Goal: Check status: Check status

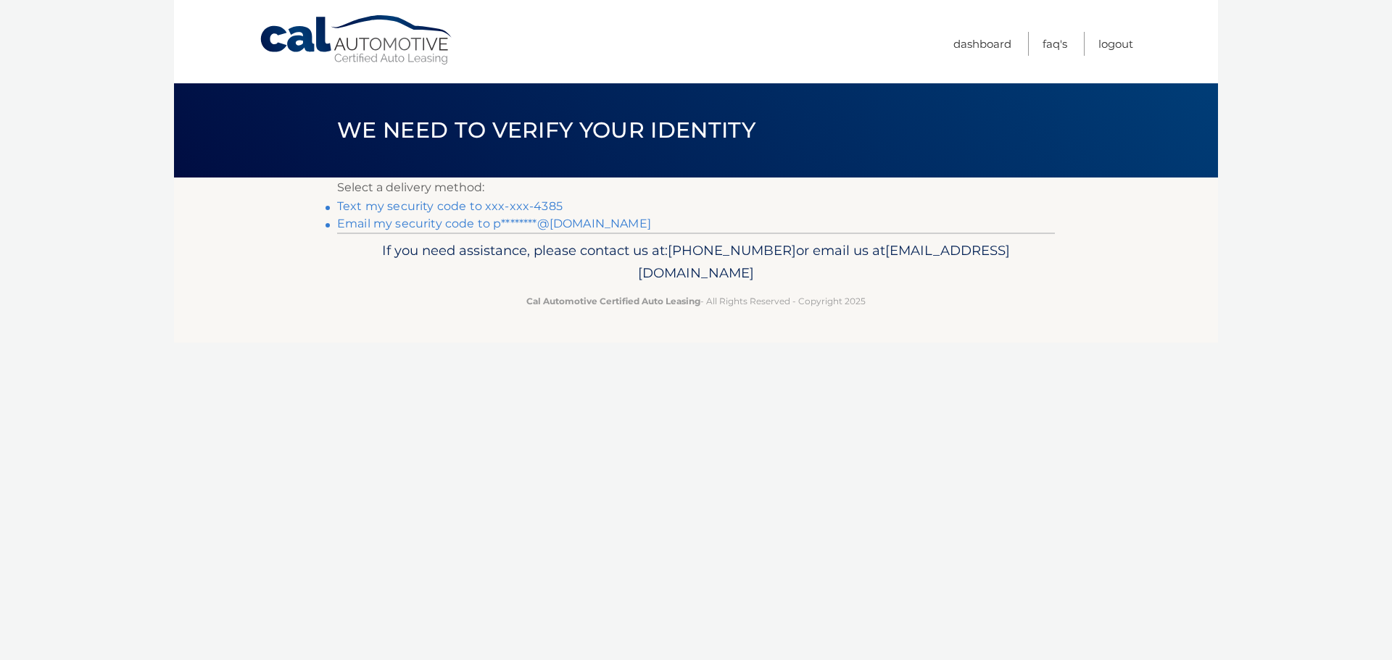
click at [476, 204] on link "Text my security code to xxx-xxx-4385" at bounding box center [449, 206] width 225 height 14
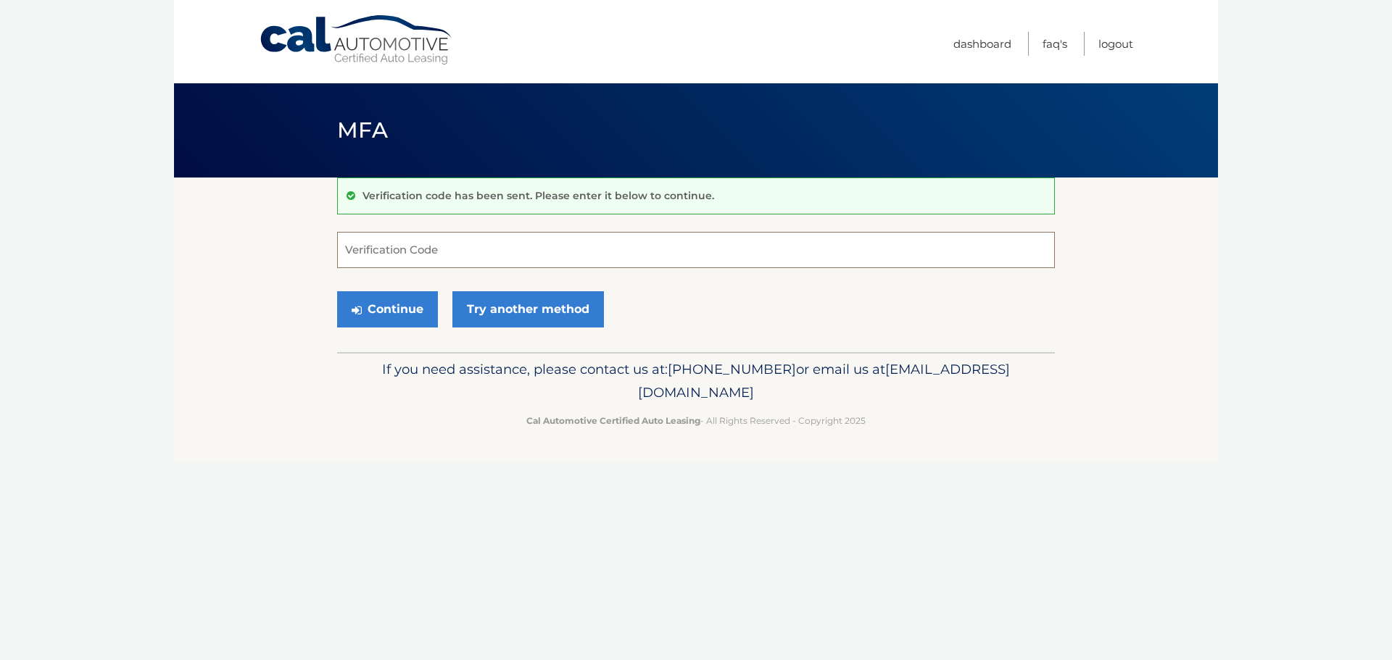
click at [450, 242] on input "Verification Code" at bounding box center [696, 250] width 718 height 36
type input "667785"
click at [404, 305] on button "Continue" at bounding box center [387, 309] width 101 height 36
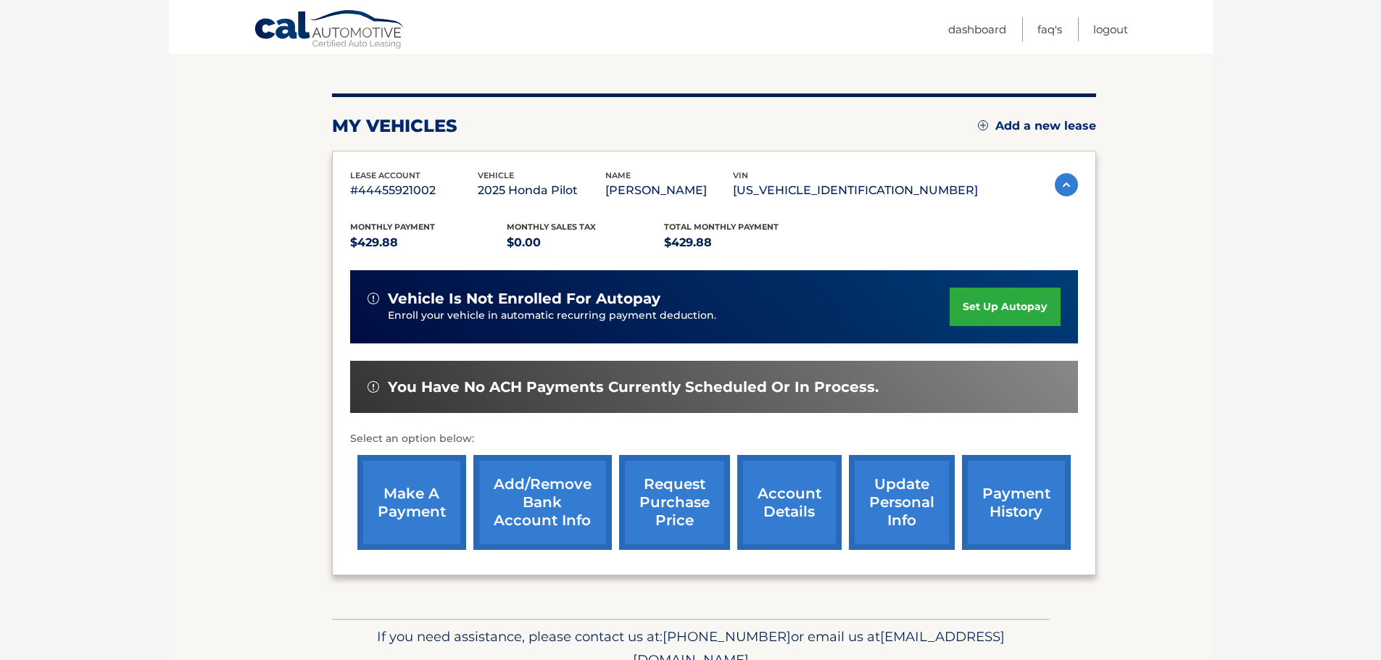
scroll to position [145, 0]
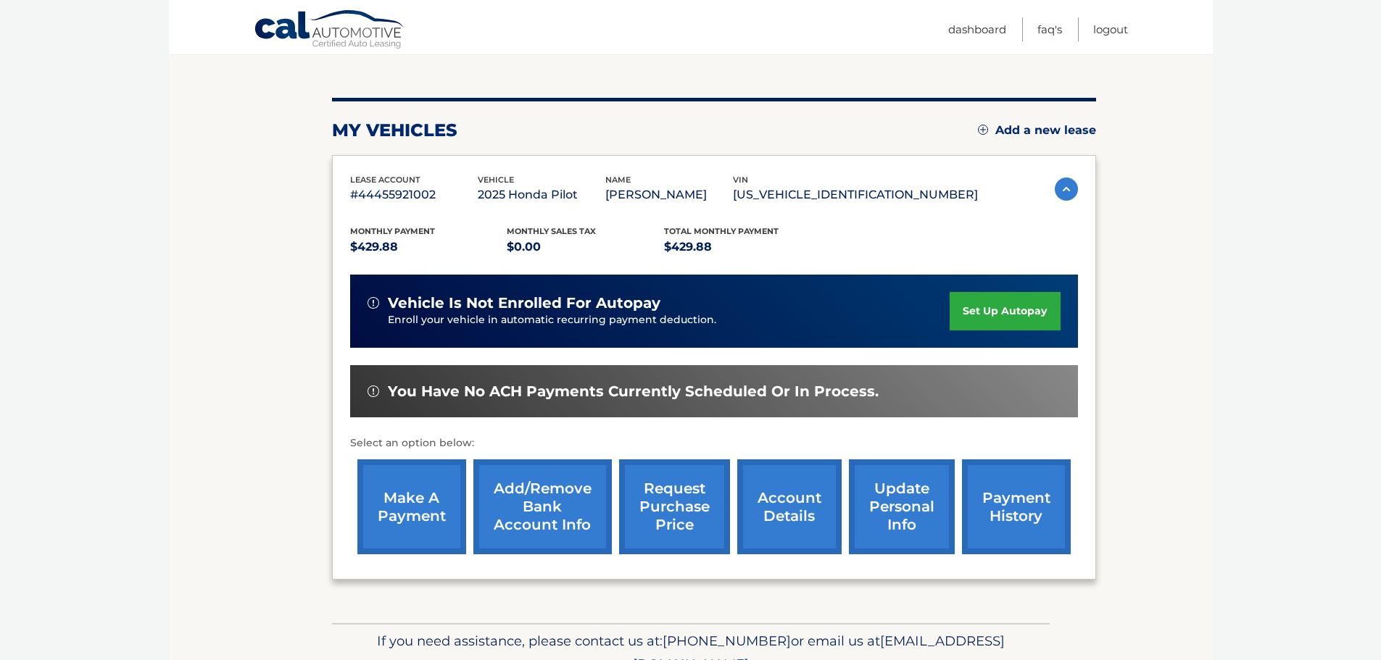
click at [1063, 187] on img at bounding box center [1066, 189] width 23 height 23
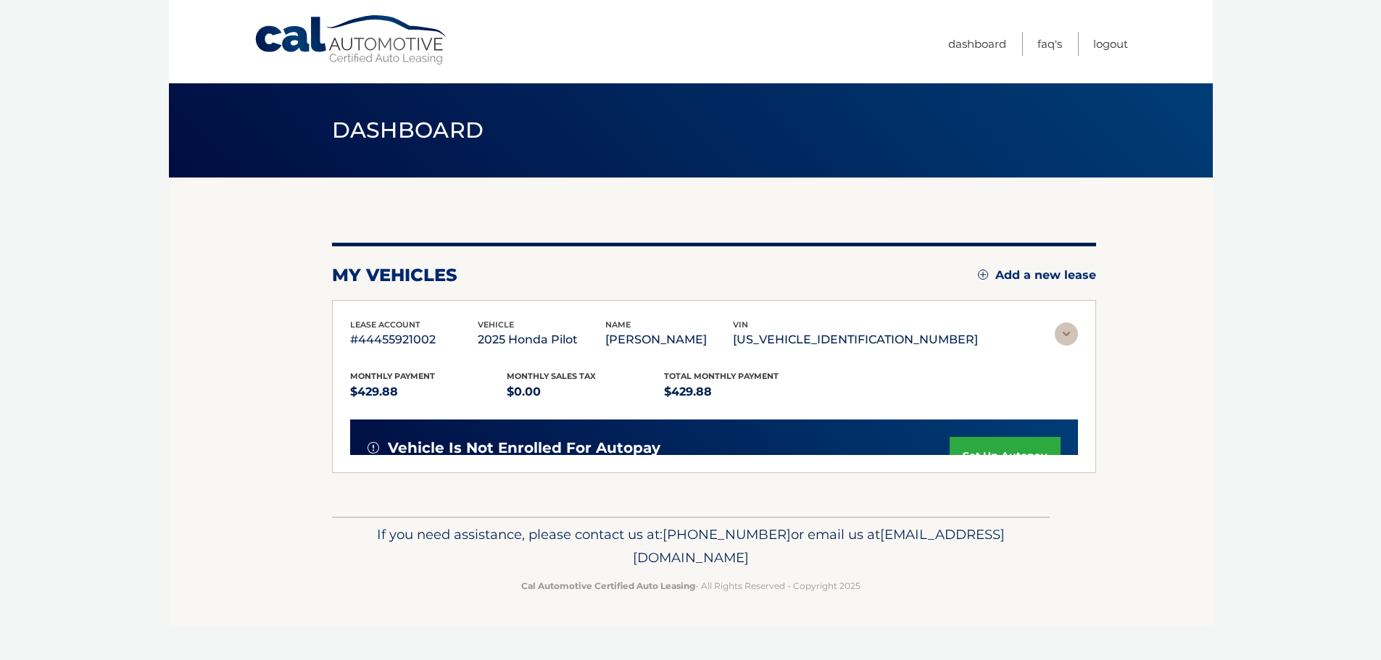
scroll to position [0, 0]
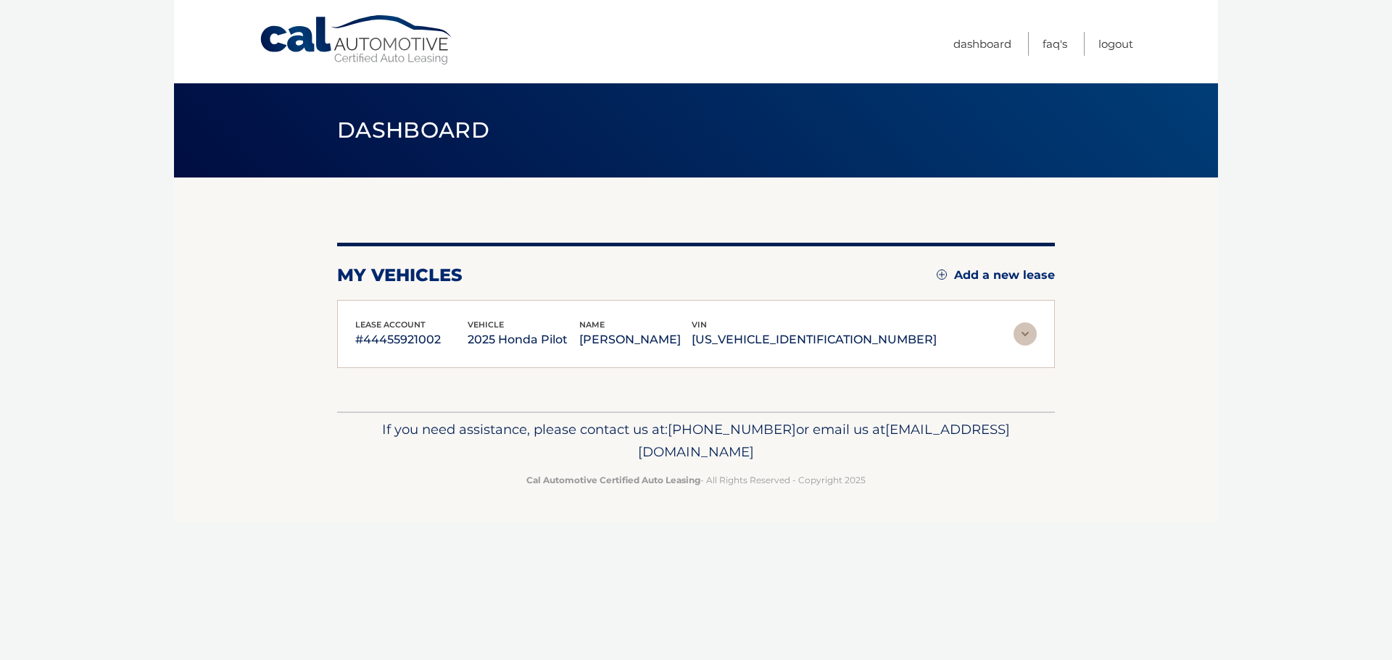
click at [1031, 331] on img at bounding box center [1024, 334] width 23 height 23
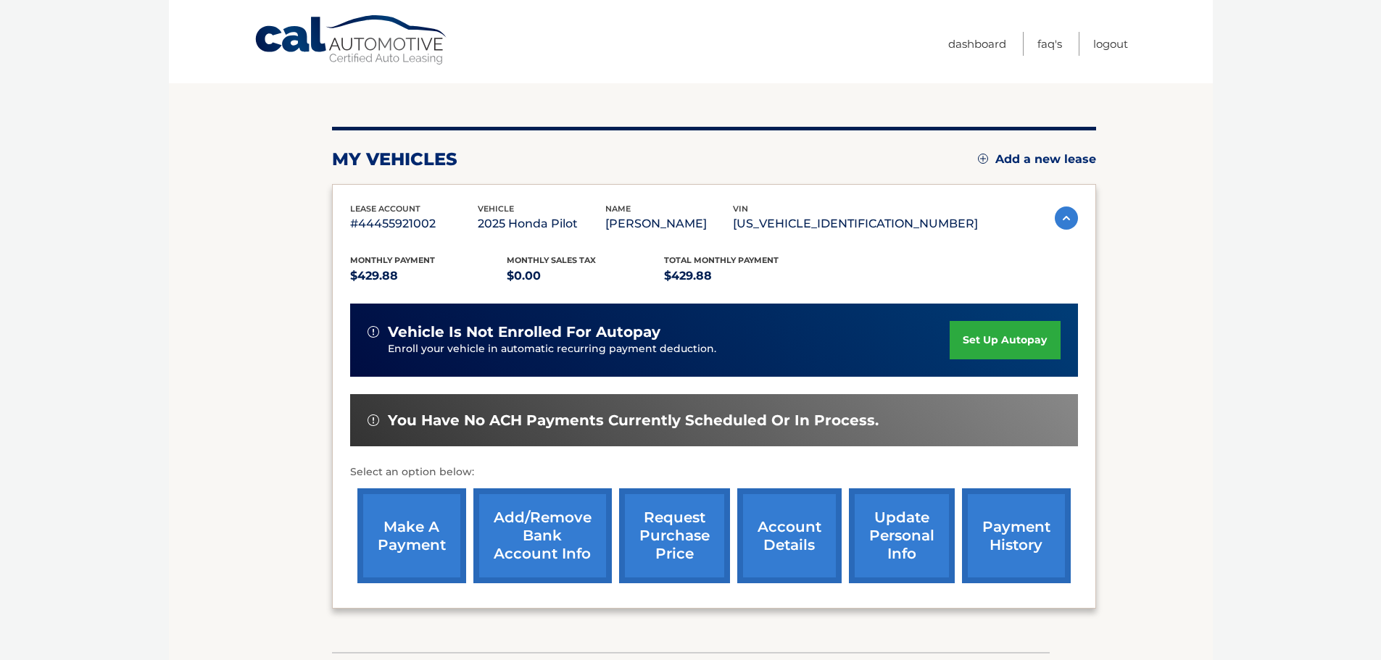
scroll to position [145, 0]
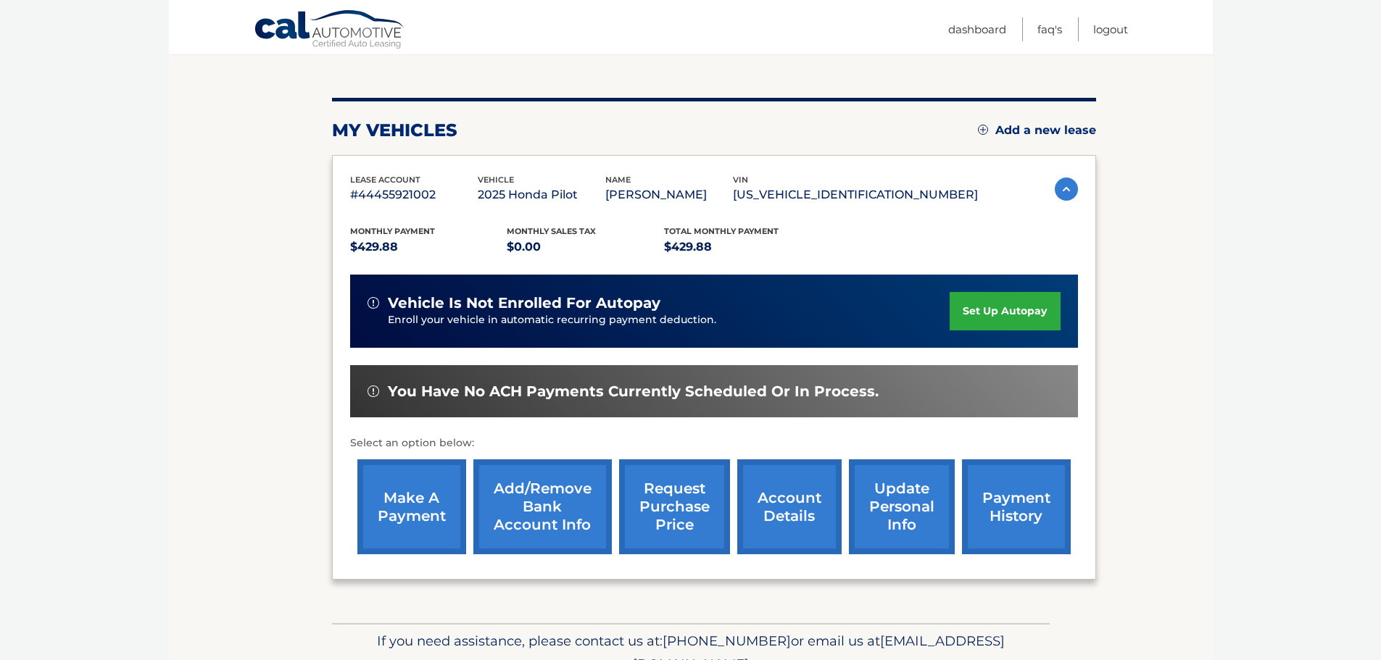
click at [1038, 499] on link "payment history" at bounding box center [1016, 506] width 109 height 95
